Goal: Find contact information: Find contact information

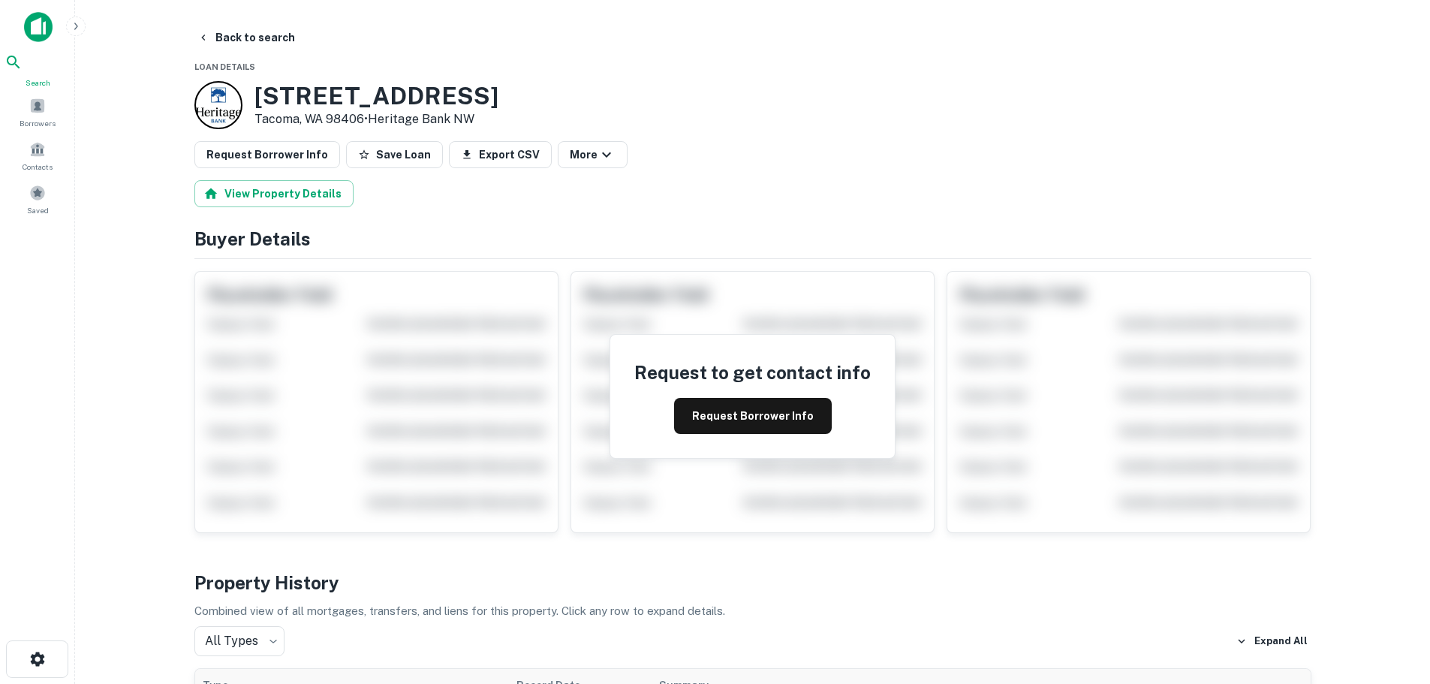
click at [23, 69] on icon at bounding box center [14, 62] width 18 height 18
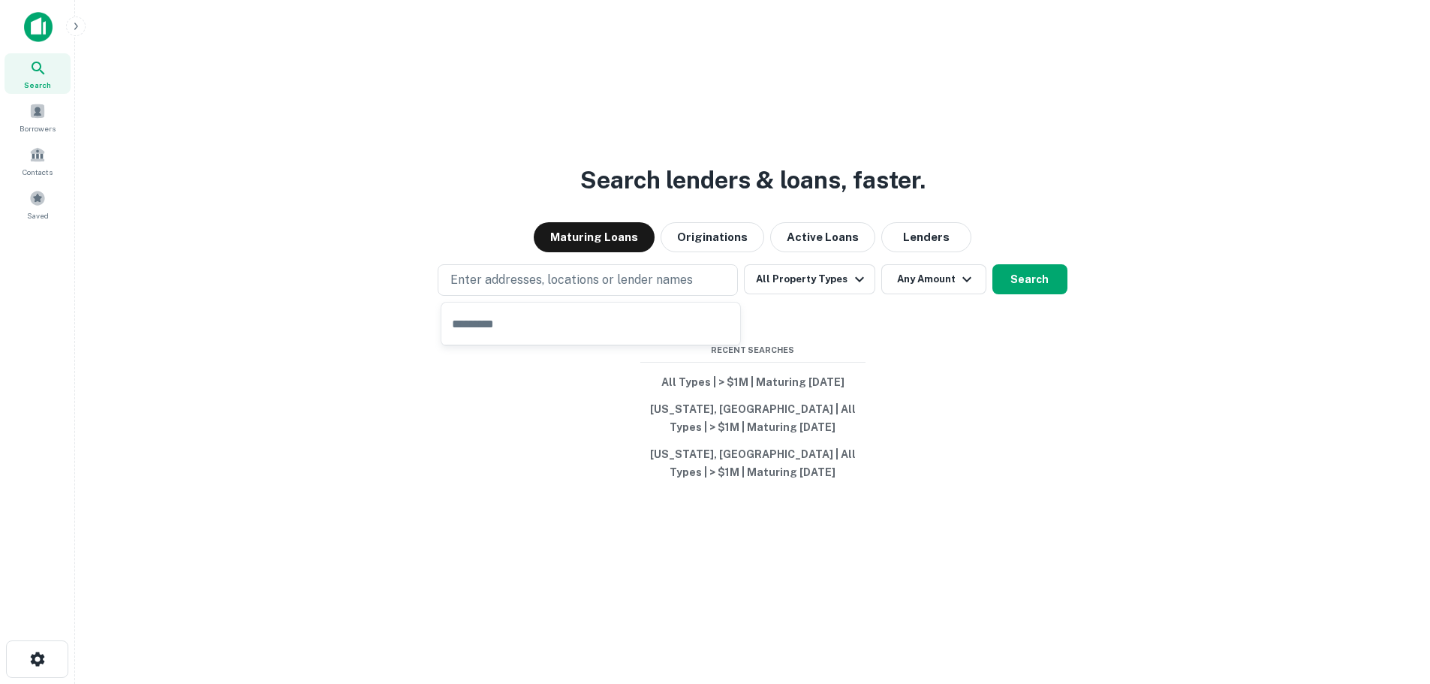
type input "**********"
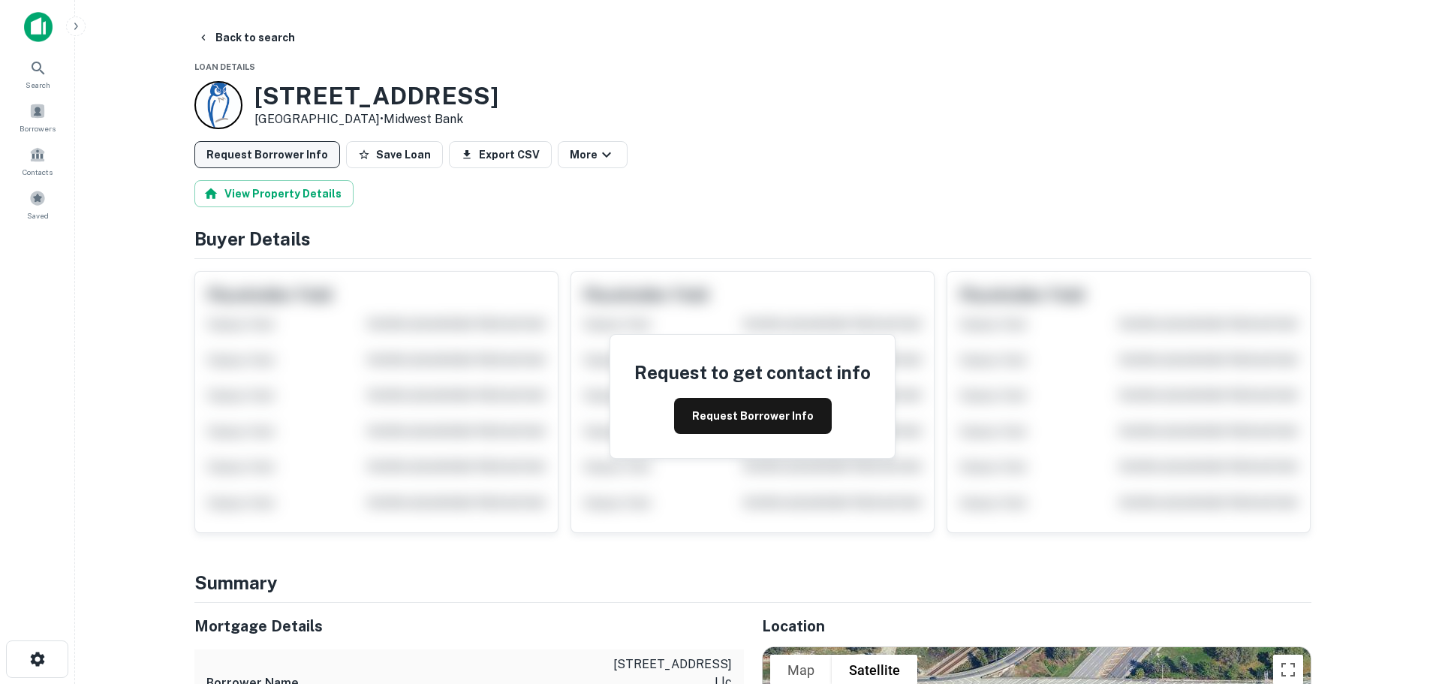
click at [283, 146] on button "Request Borrower Info" at bounding box center [267, 154] width 146 height 27
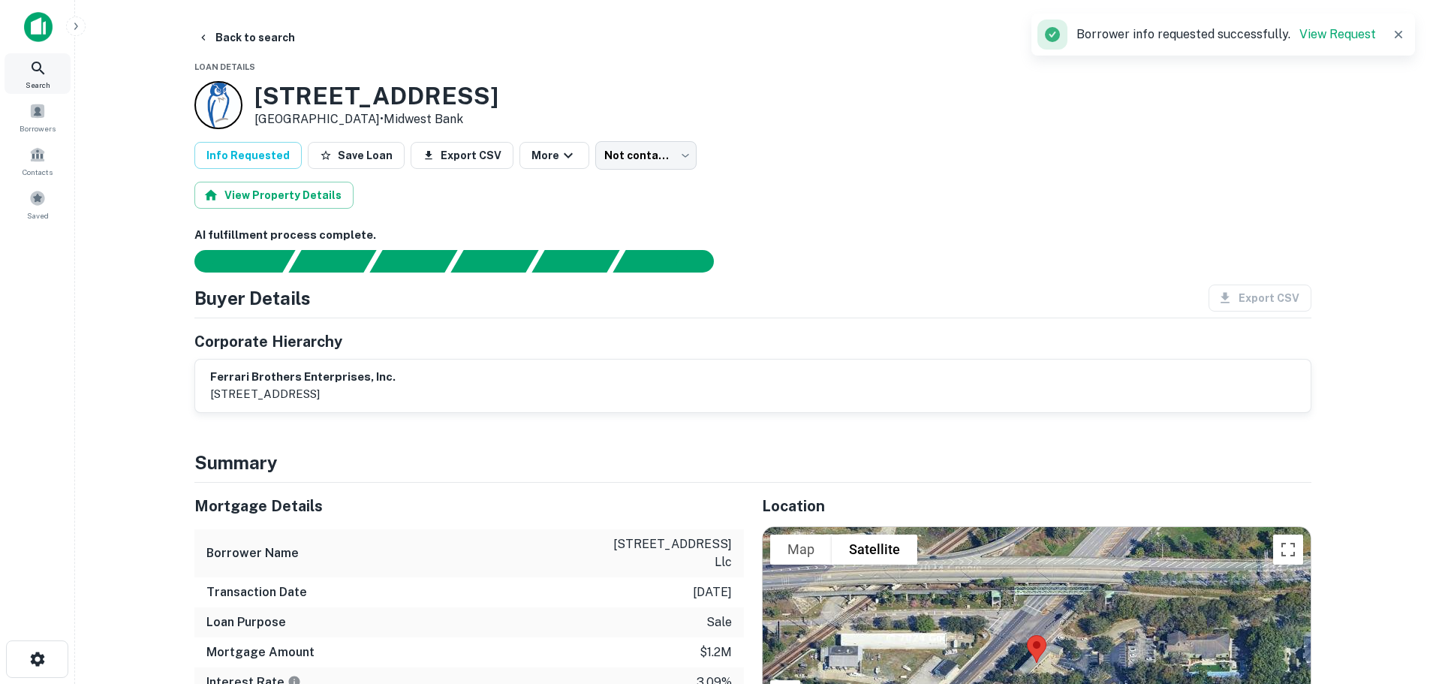
click at [48, 63] on div "Search" at bounding box center [38, 73] width 66 height 41
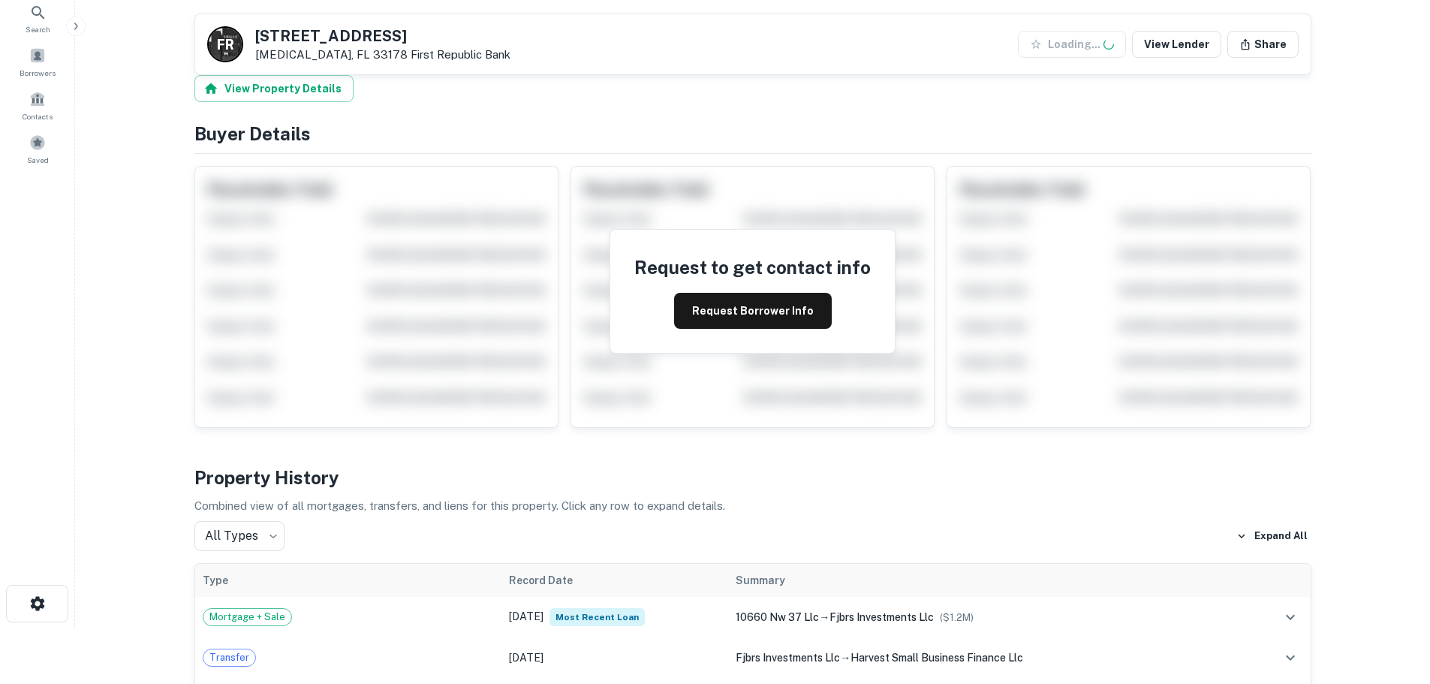
scroll to position [225, 0]
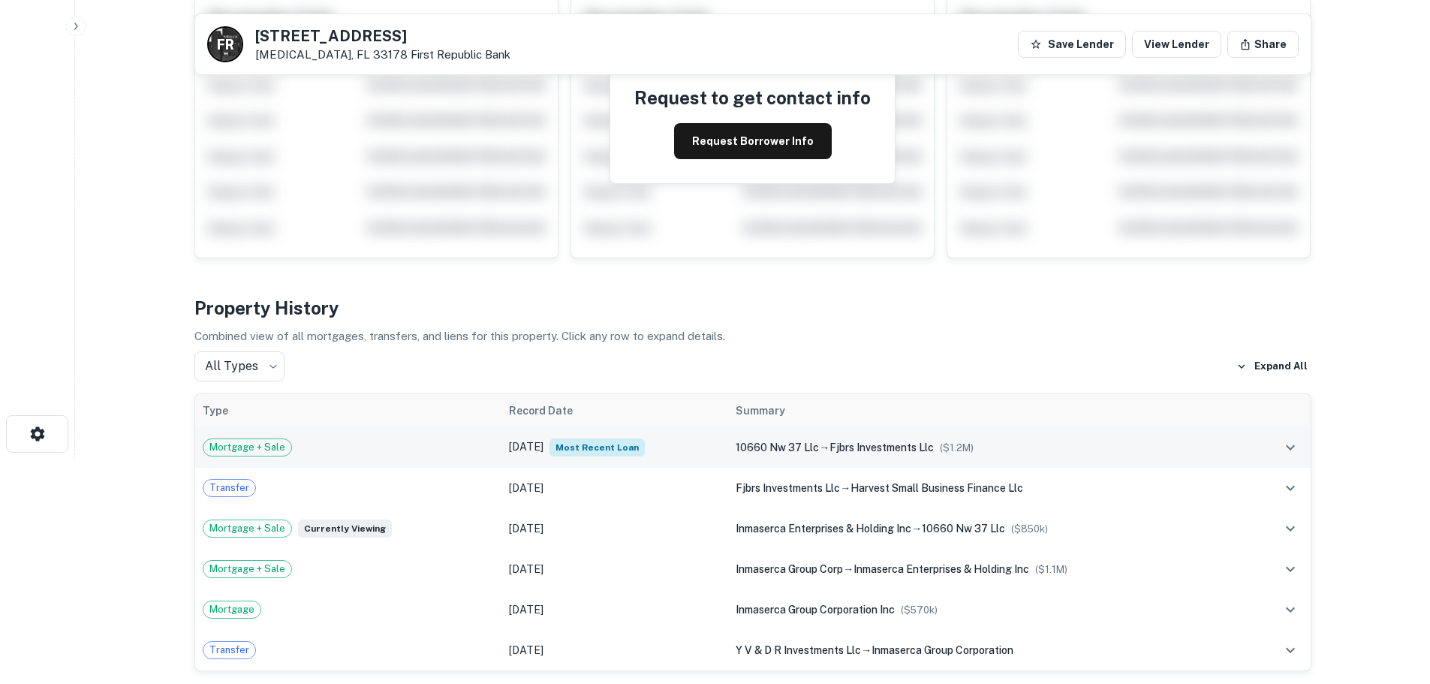
click at [447, 446] on div "Mortgage + Sale" at bounding box center [349, 448] width 292 height 18
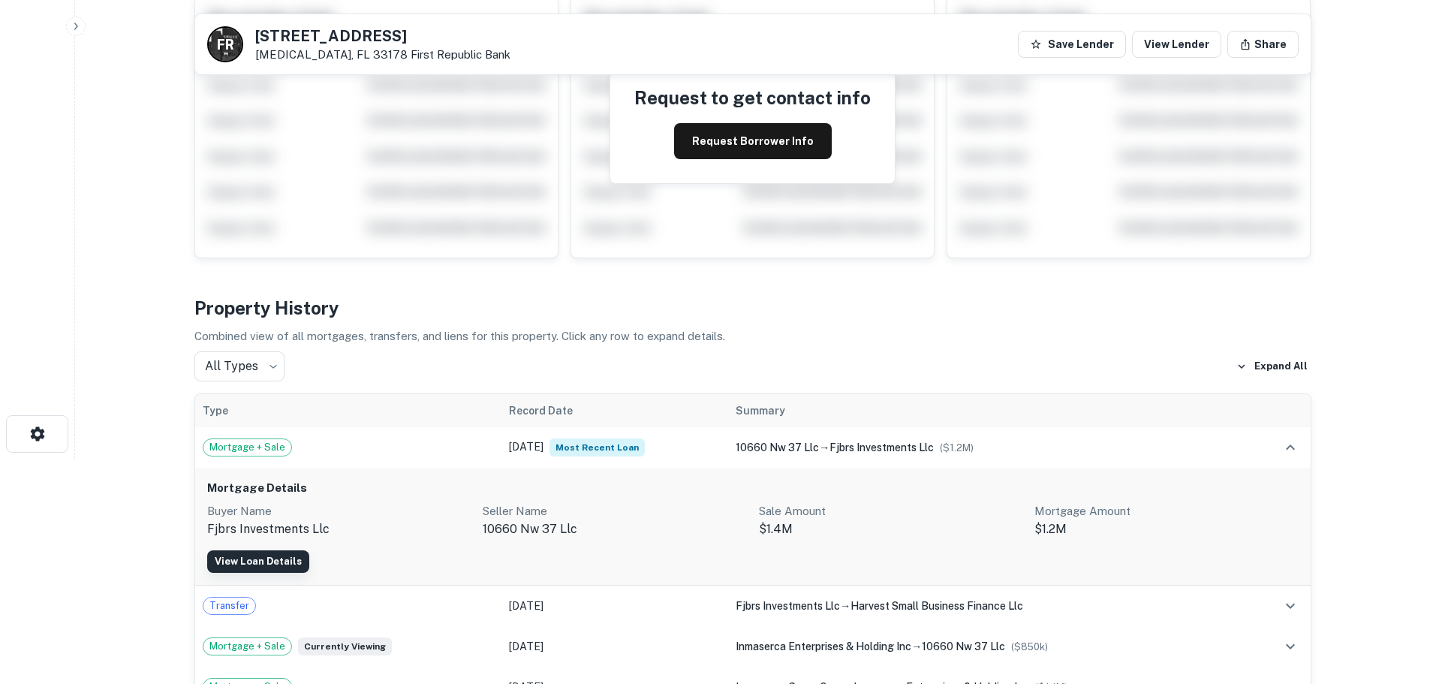
click at [266, 562] on link "View Loan Details" at bounding box center [258, 561] width 102 height 23
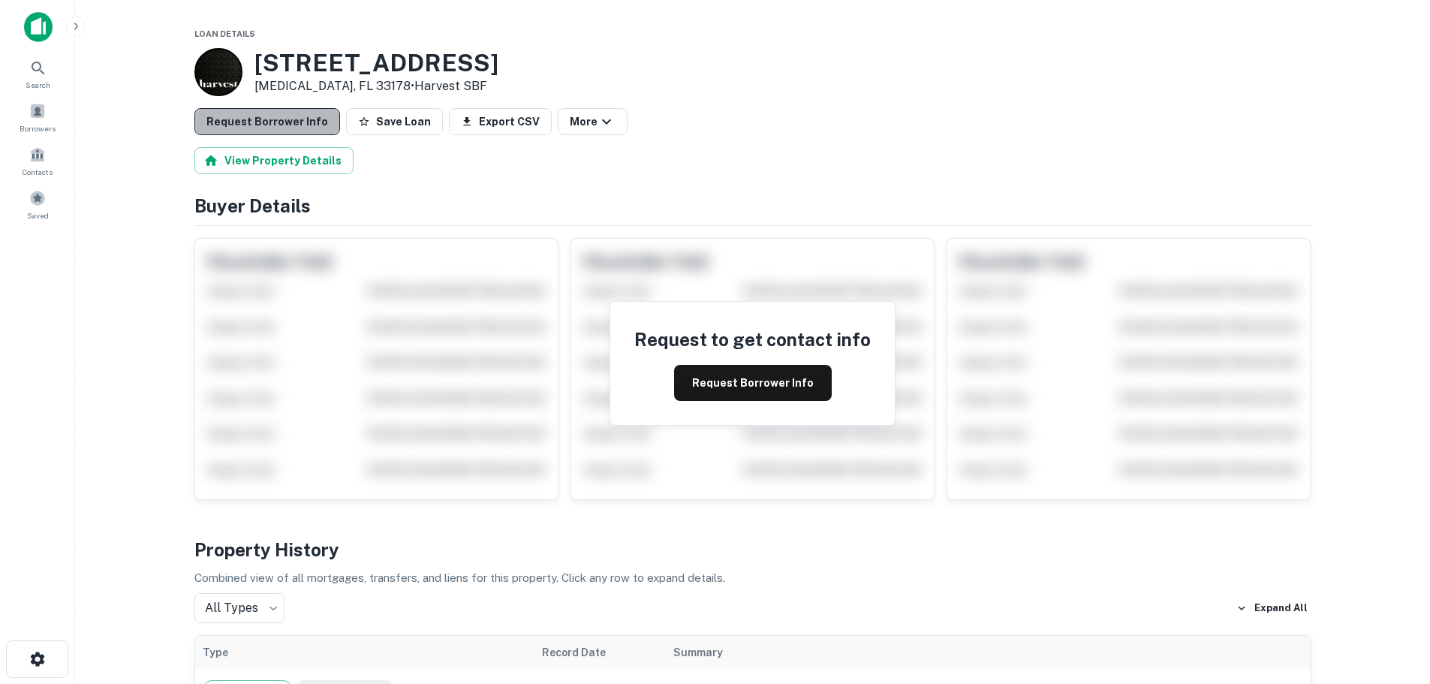
click at [293, 127] on button "Request Borrower Info" at bounding box center [267, 121] width 146 height 27
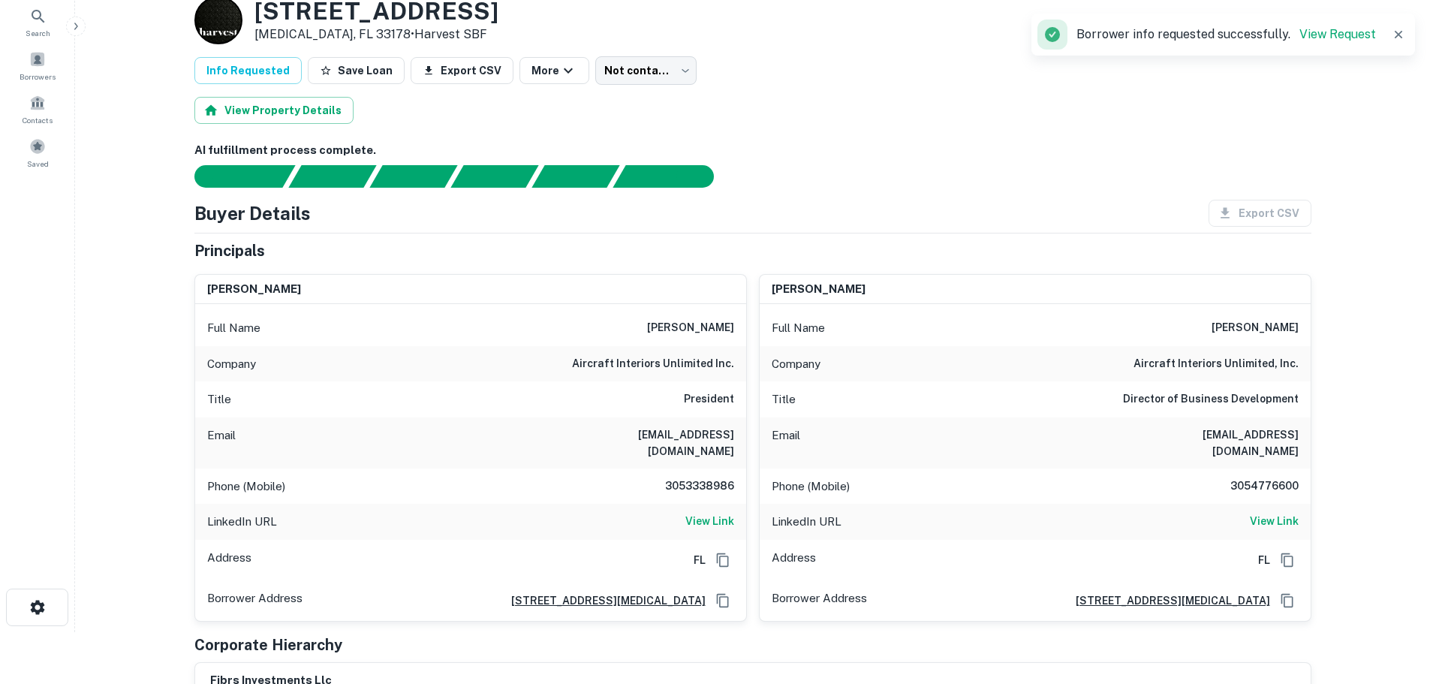
scroll to position [75, 0]
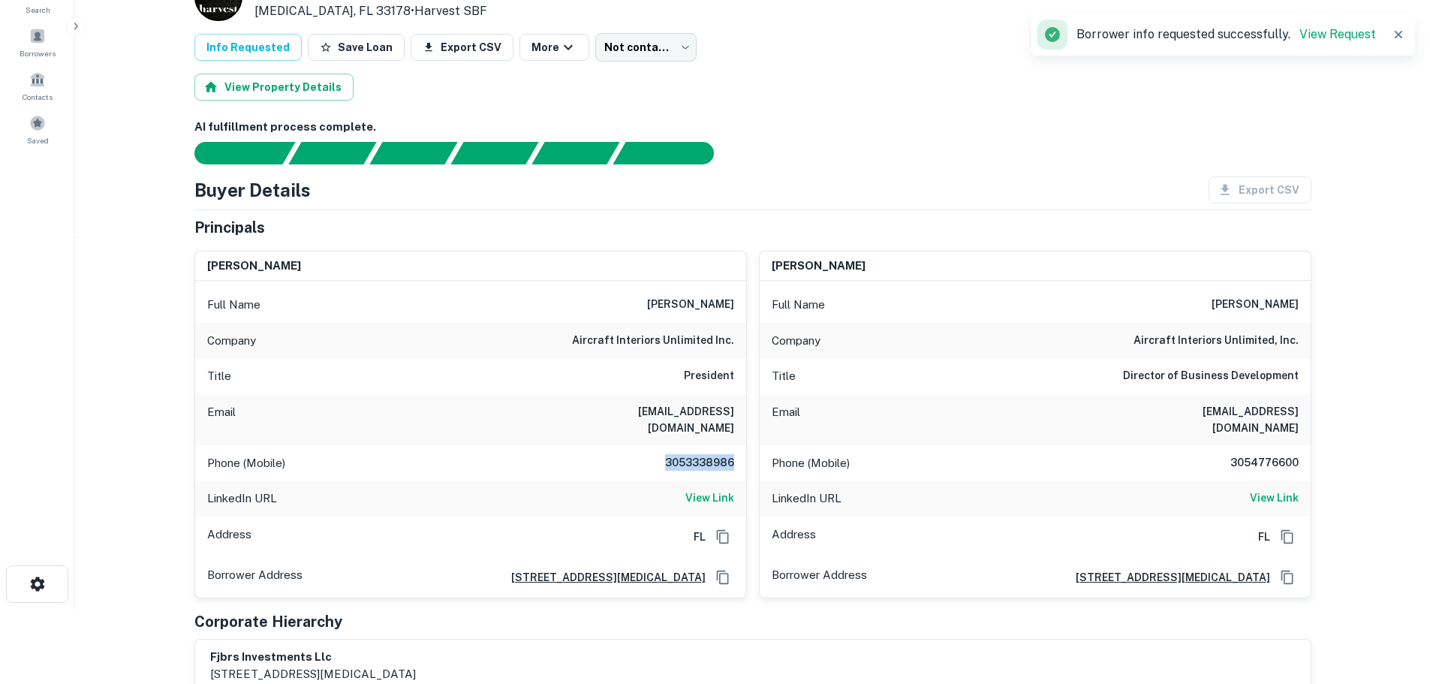
drag, startPoint x: 654, startPoint y: 446, endPoint x: 739, endPoint y: 451, distance: 85.0
click at [739, 451] on div "Phone (Mobile) 3053338986" at bounding box center [470, 463] width 551 height 36
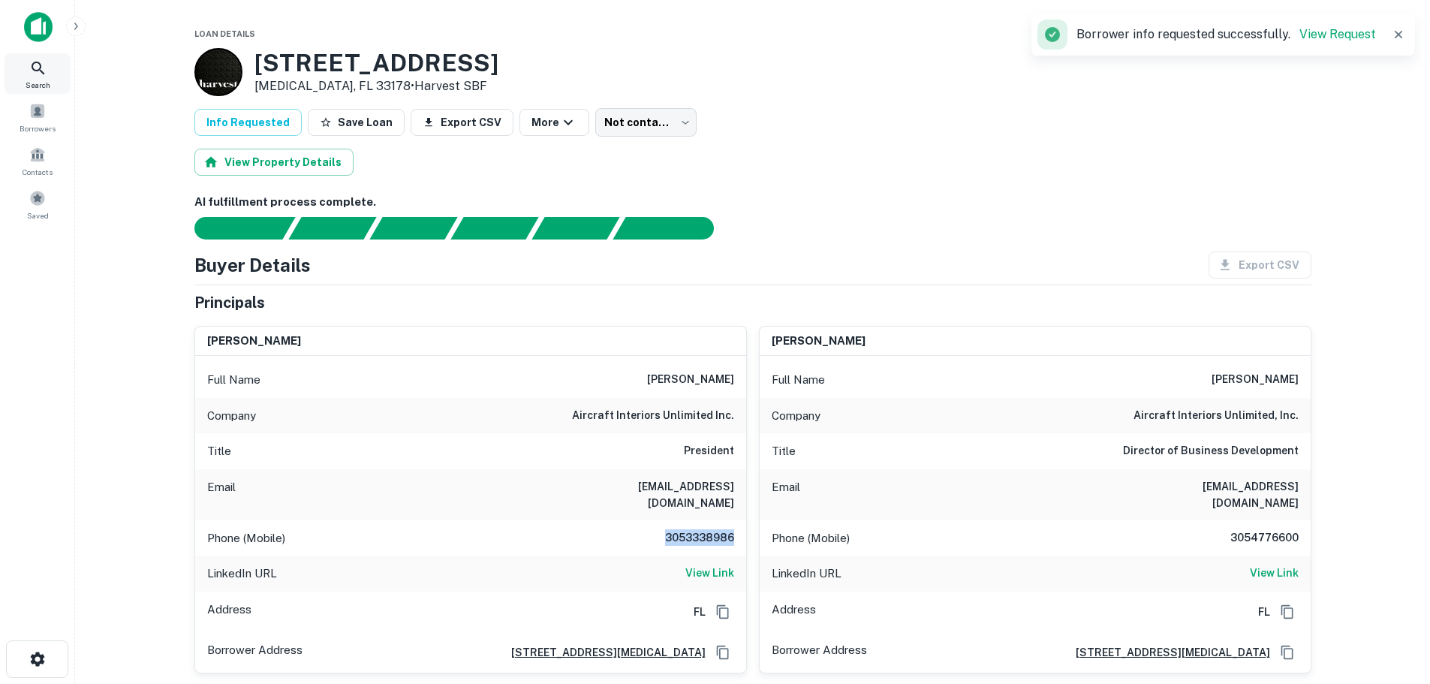
click at [47, 71] on icon at bounding box center [38, 68] width 18 height 18
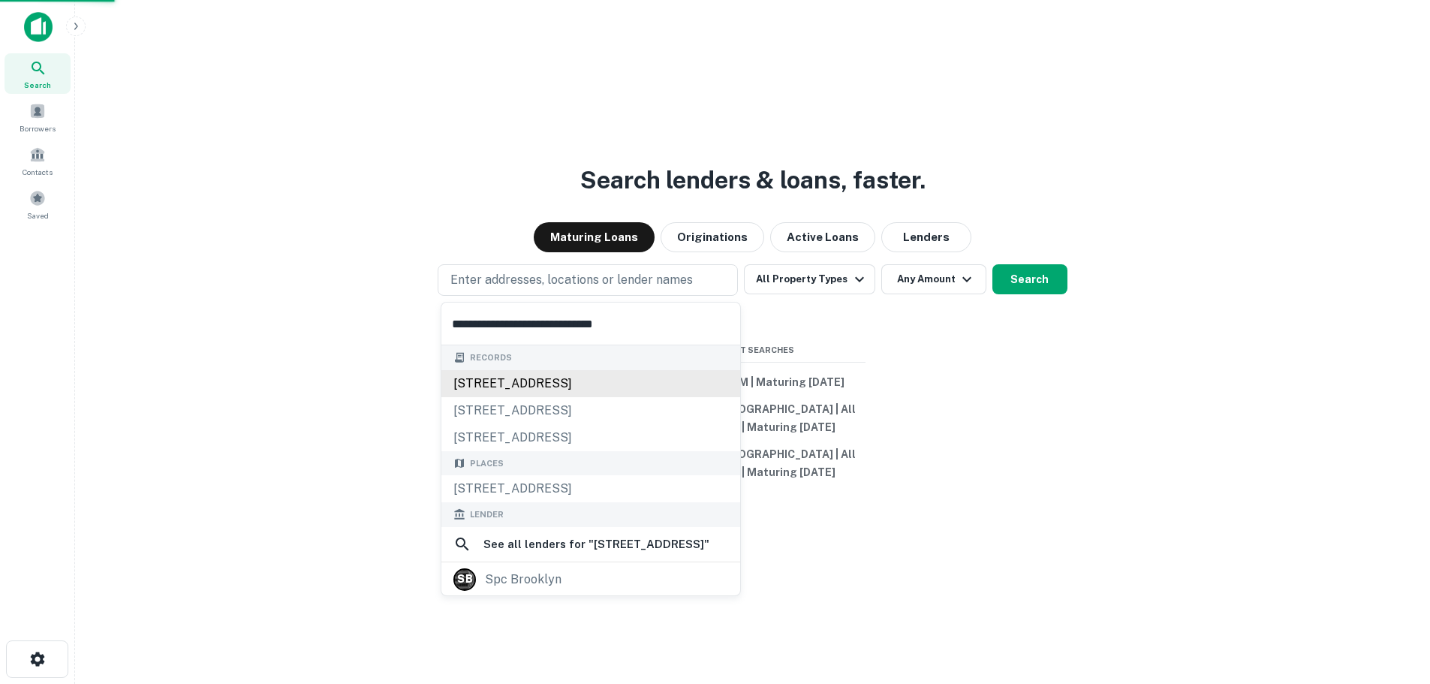
click at [520, 380] on div "[STREET_ADDRESS]" at bounding box center [591, 383] width 299 height 27
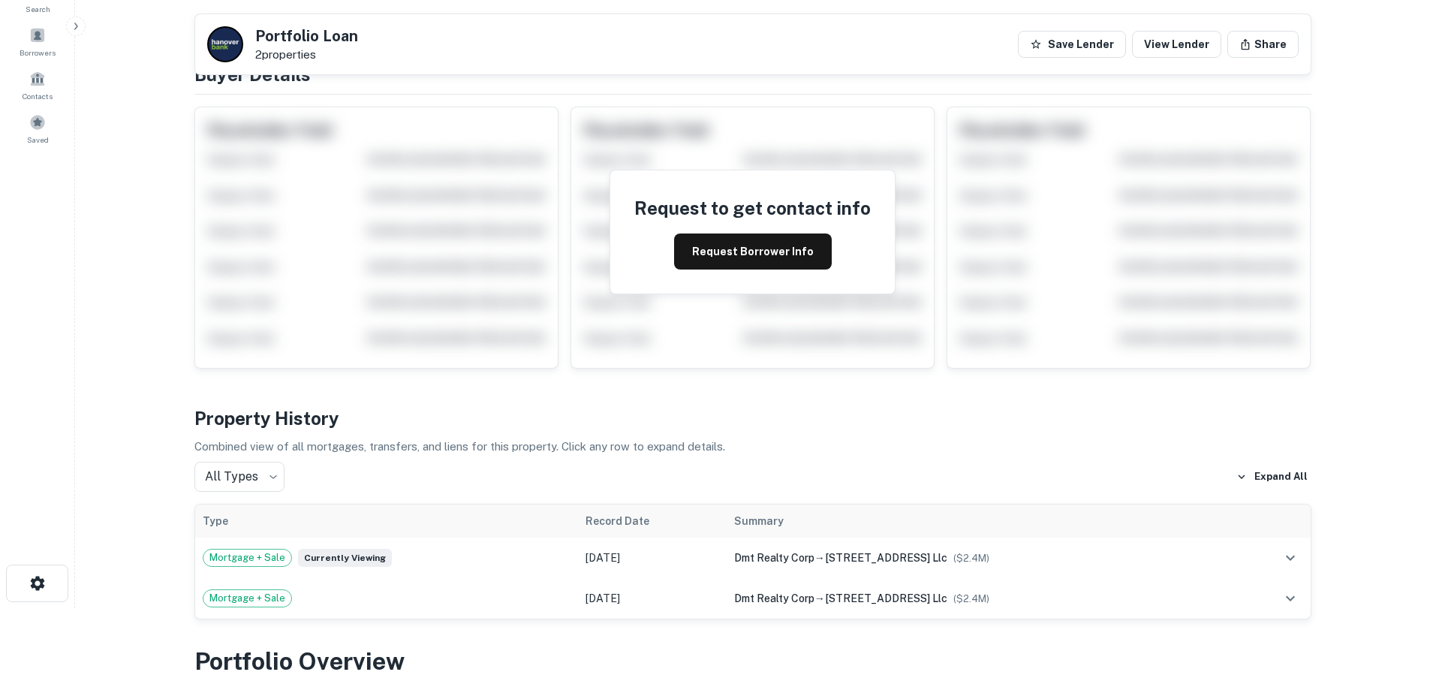
scroll to position [75, 0]
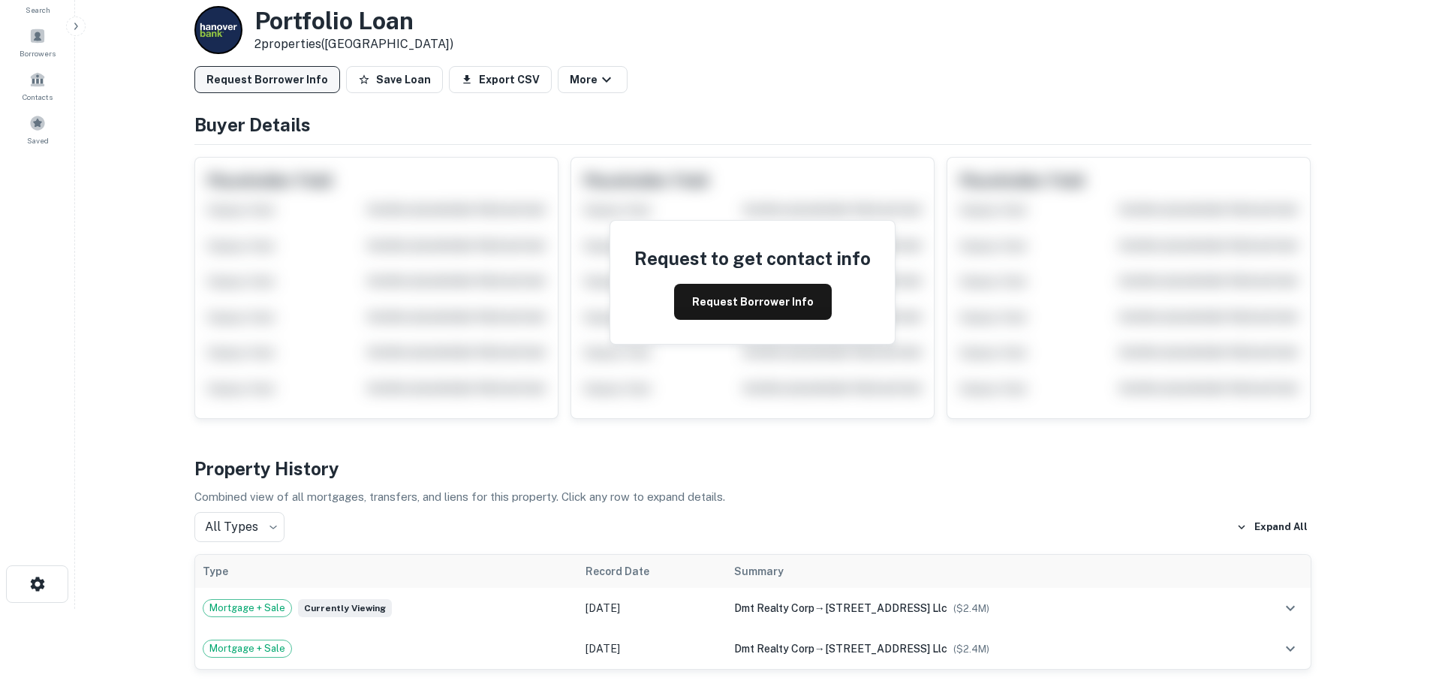
click at [300, 74] on button "Request Borrower Info" at bounding box center [267, 79] width 146 height 27
